Goal: Navigation & Orientation: Find specific page/section

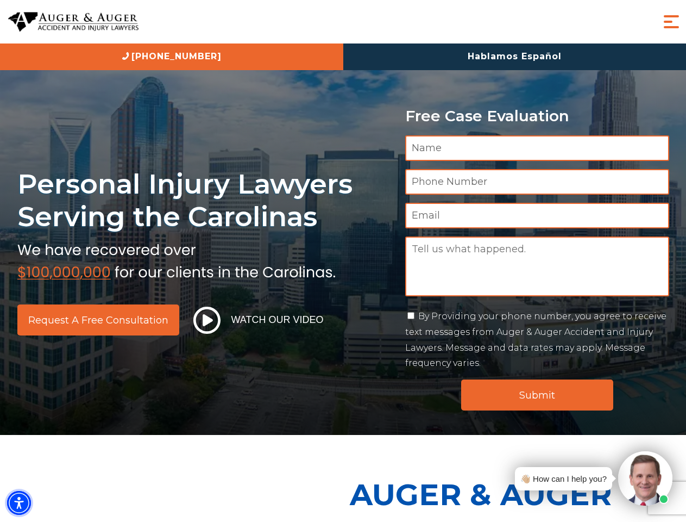
click at [19, 503] on img "Accessibility Menu" at bounding box center [19, 503] width 24 height 24
